Goal: Information Seeking & Learning: Learn about a topic

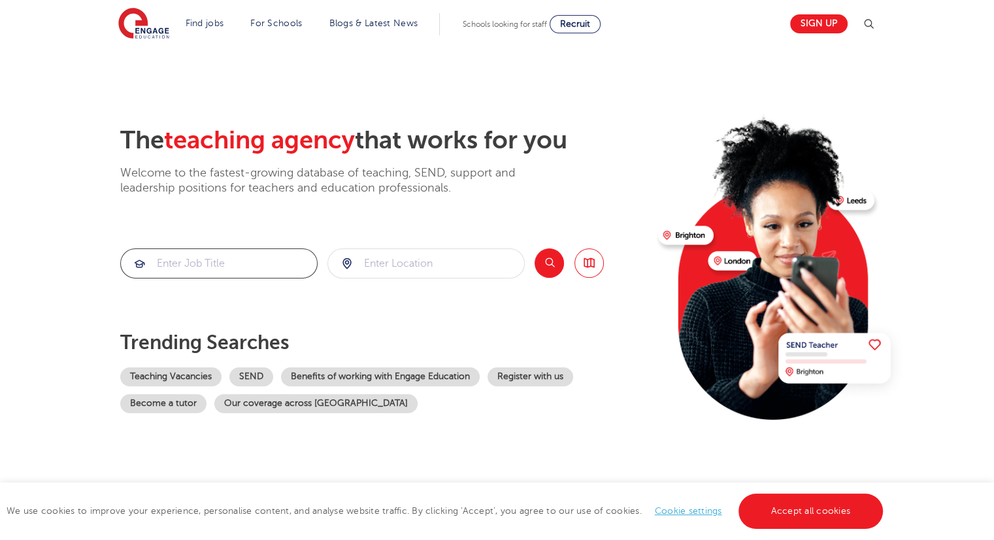
click at [244, 264] on input "search" at bounding box center [219, 263] width 196 height 29
click at [188, 378] on link "Teaching Vacancies" at bounding box center [170, 376] width 101 height 19
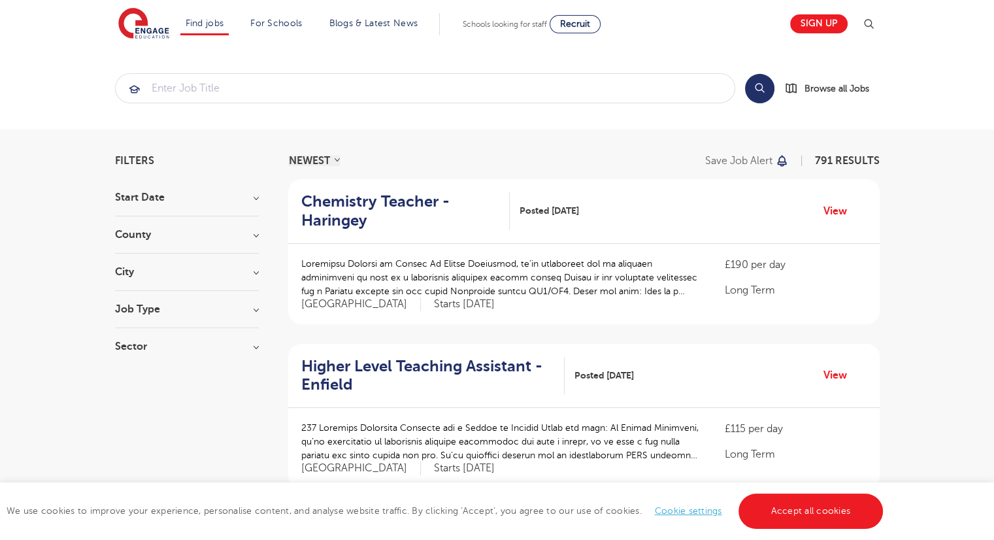
click at [207, 305] on h3 "Job Type" at bounding box center [187, 309] width 144 height 10
click at [130, 358] on div "Daily Supply 24" at bounding box center [187, 358] width 144 height 20
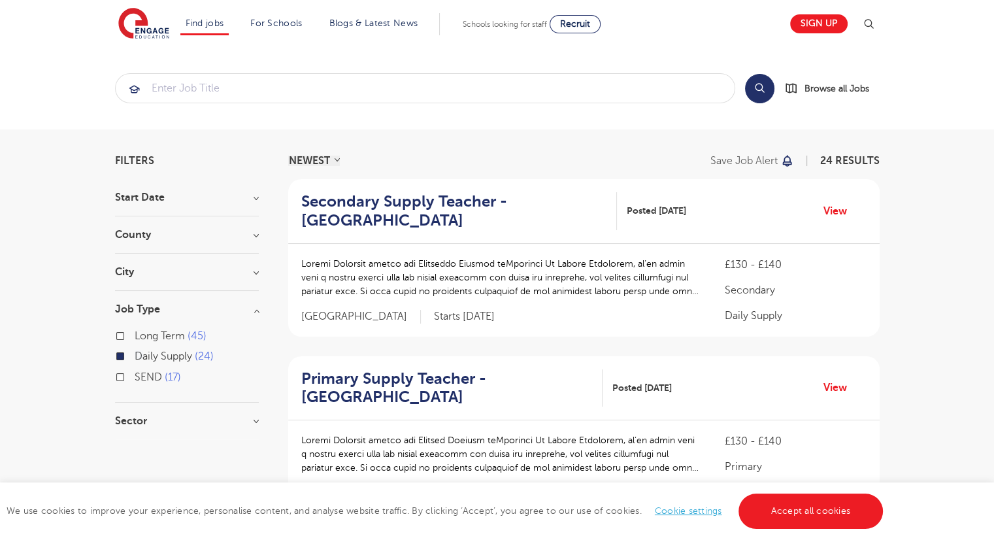
click at [143, 421] on h3 "Sector" at bounding box center [187, 421] width 144 height 10
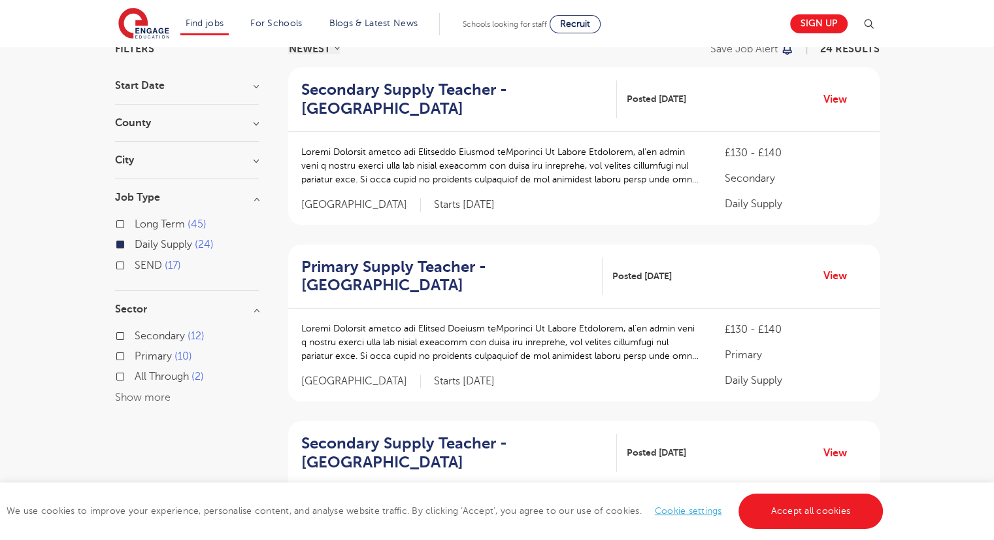
scroll to position [131, 0]
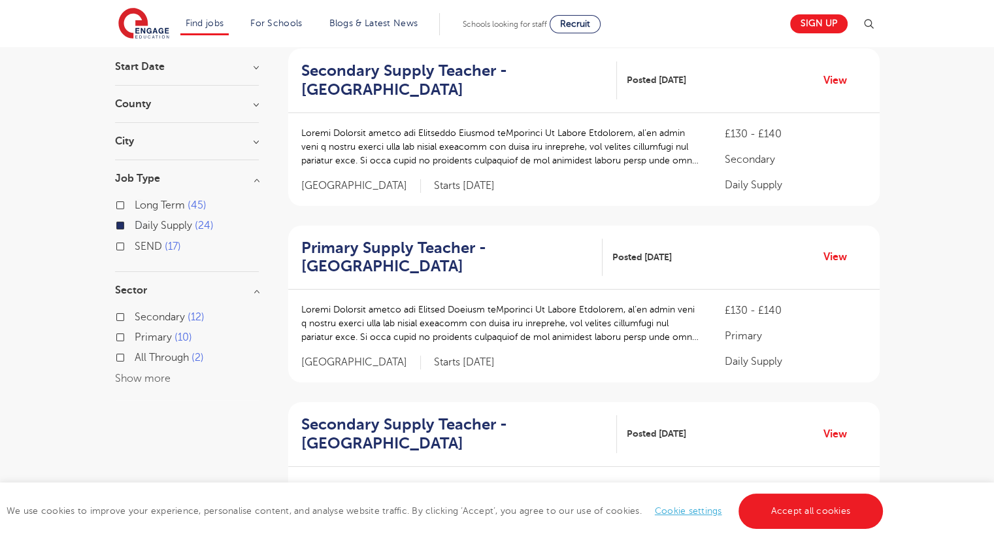
click at [139, 335] on input "Primary 10" at bounding box center [139, 335] width 8 height 8
checkbox input "true"
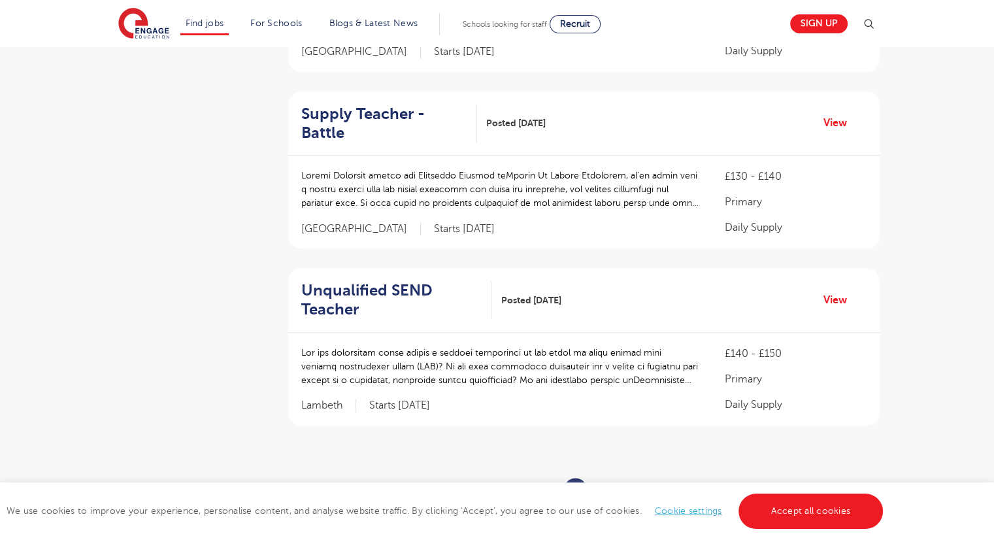
scroll to position [1503, 0]
